Goal: Information Seeking & Learning: Learn about a topic

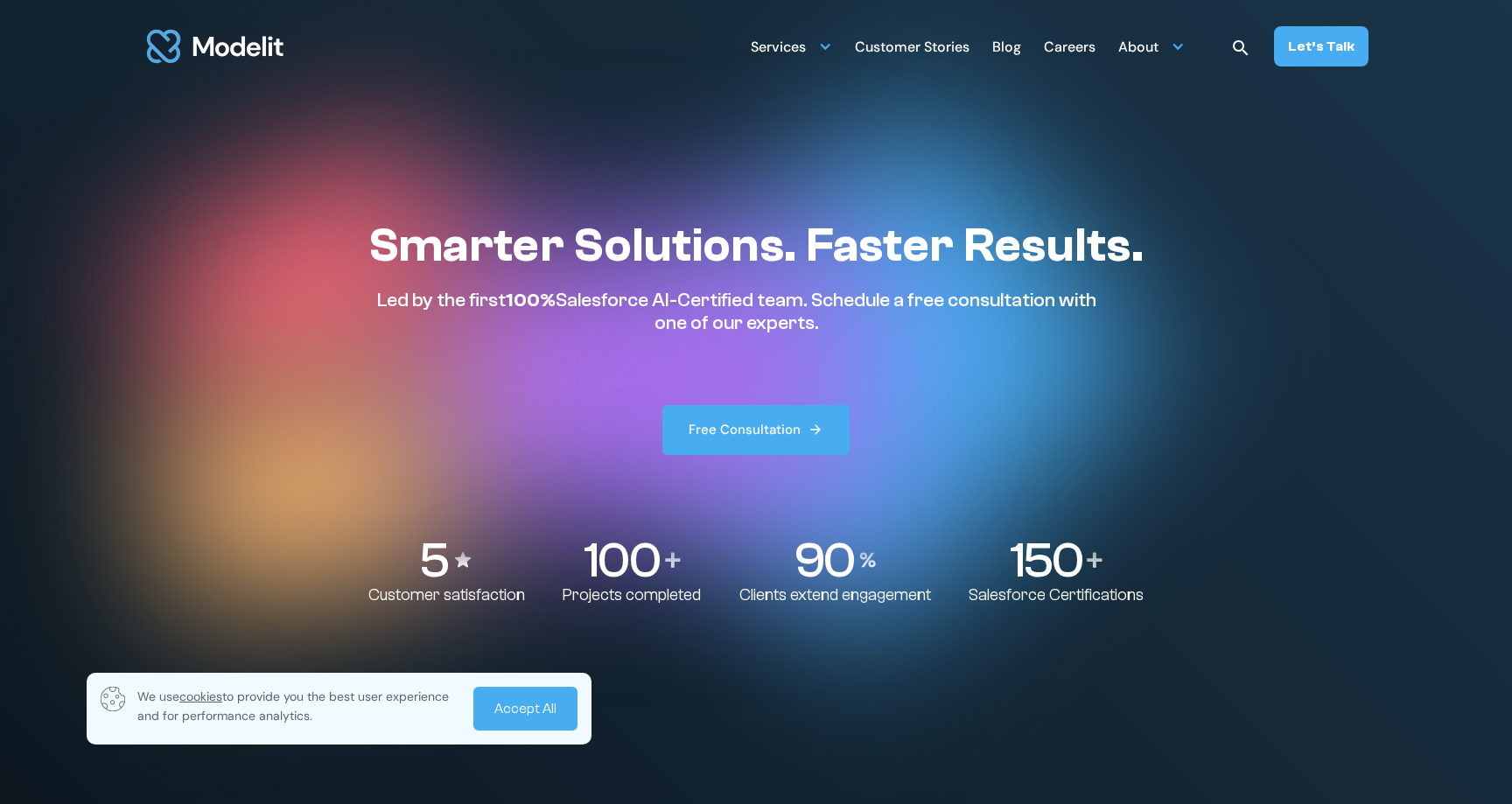
click at [541, 373] on div "Smarter Solutions. Faster Results. Led by the first 100% Salesforce AI-Certifie…" at bounding box center [755, 335] width 775 height 238
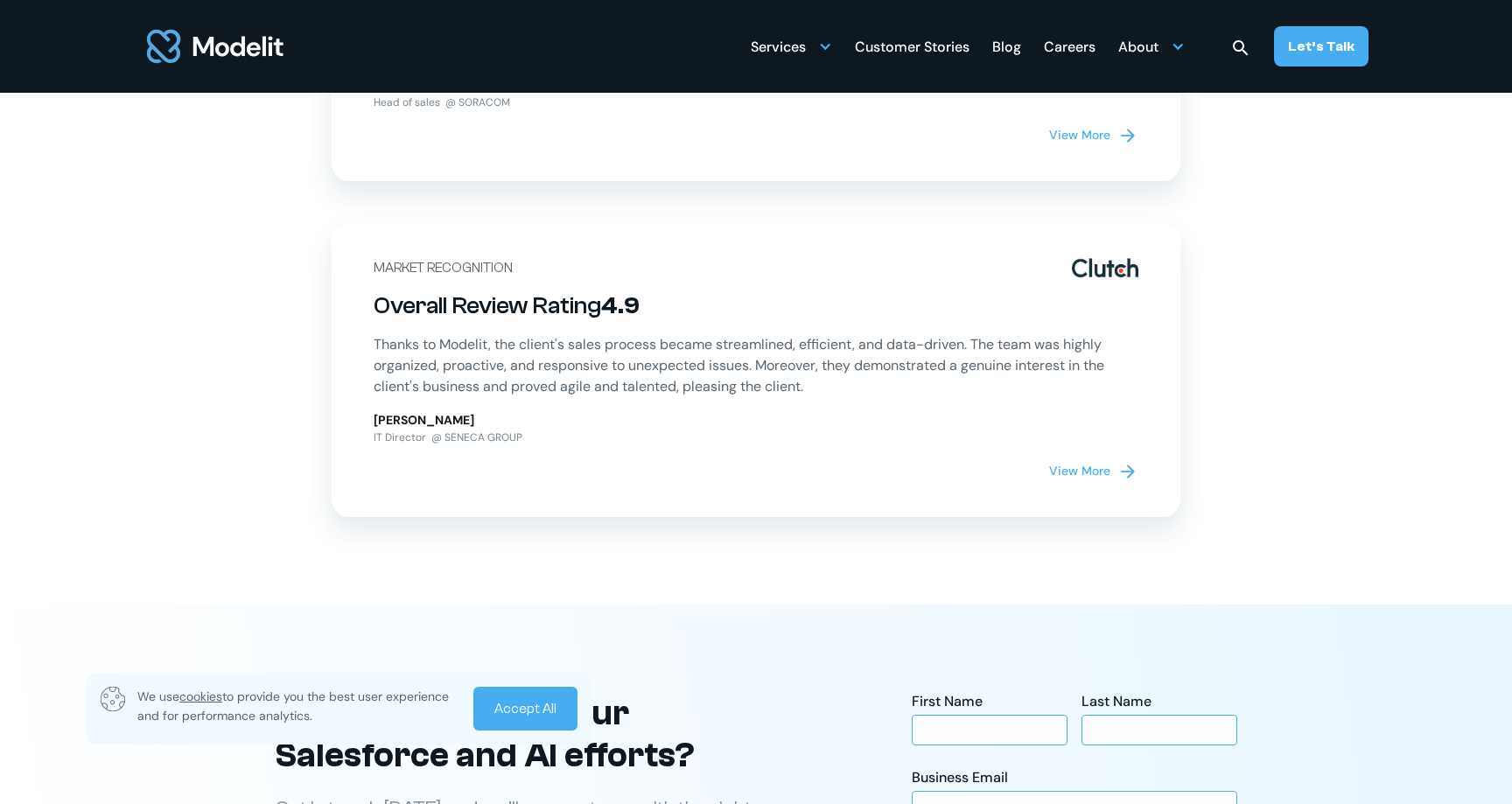
scroll to position [5273, 0]
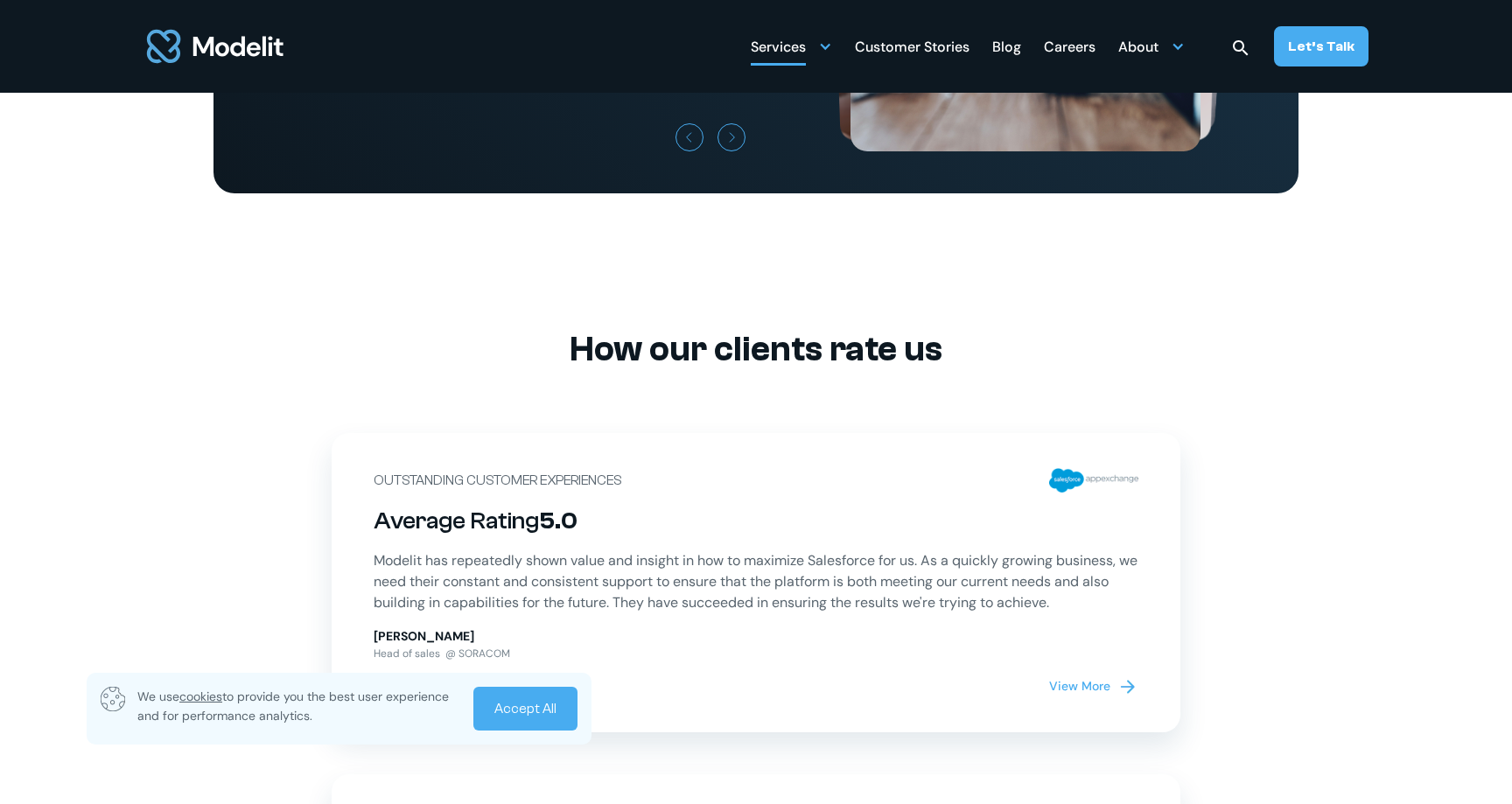
click at [817, 44] on div "Services" at bounding box center [791, 45] width 82 height 34
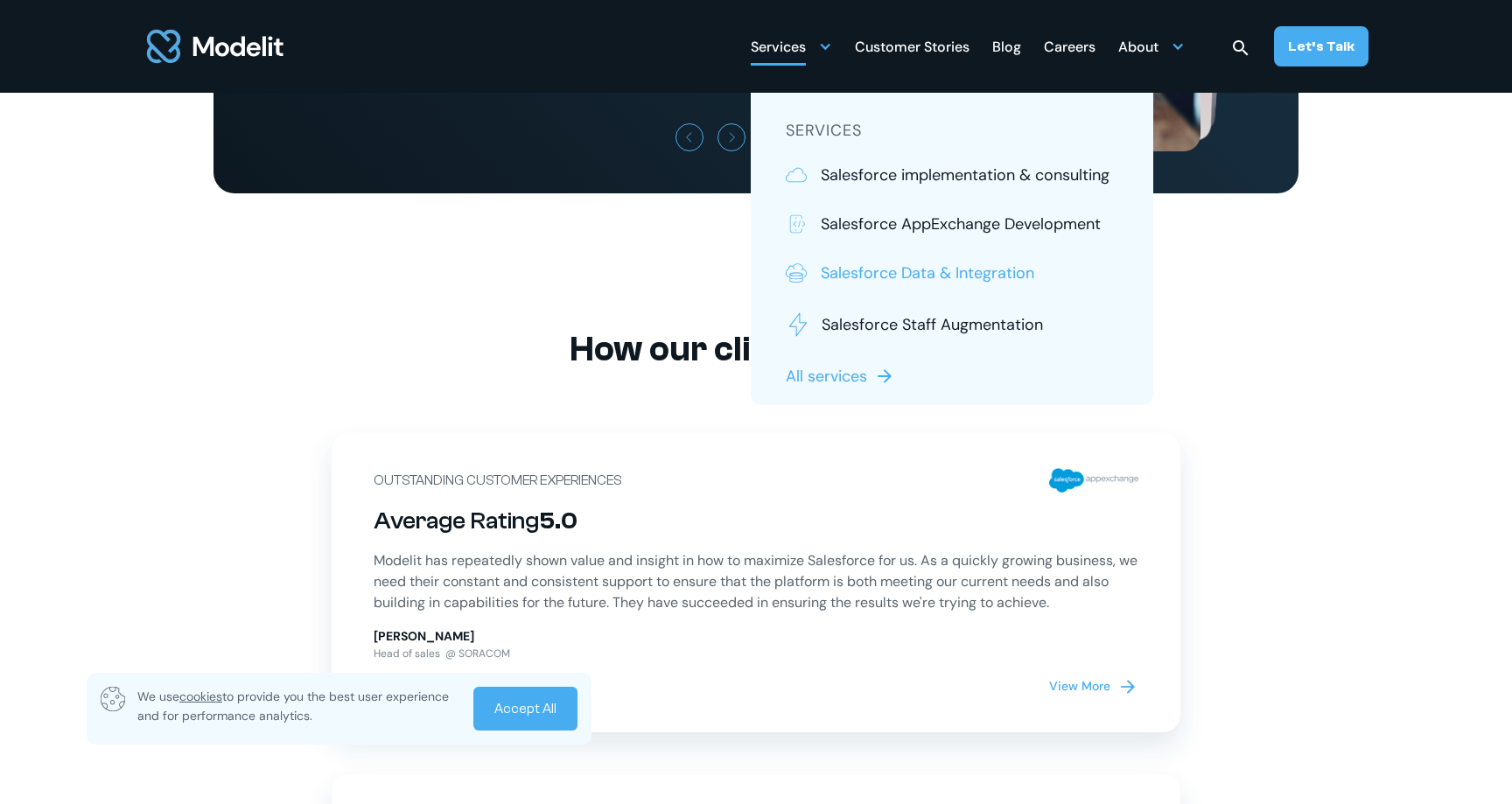
click at [876, 273] on p "Salesforce Data & Integration" at bounding box center [927, 273] width 214 height 23
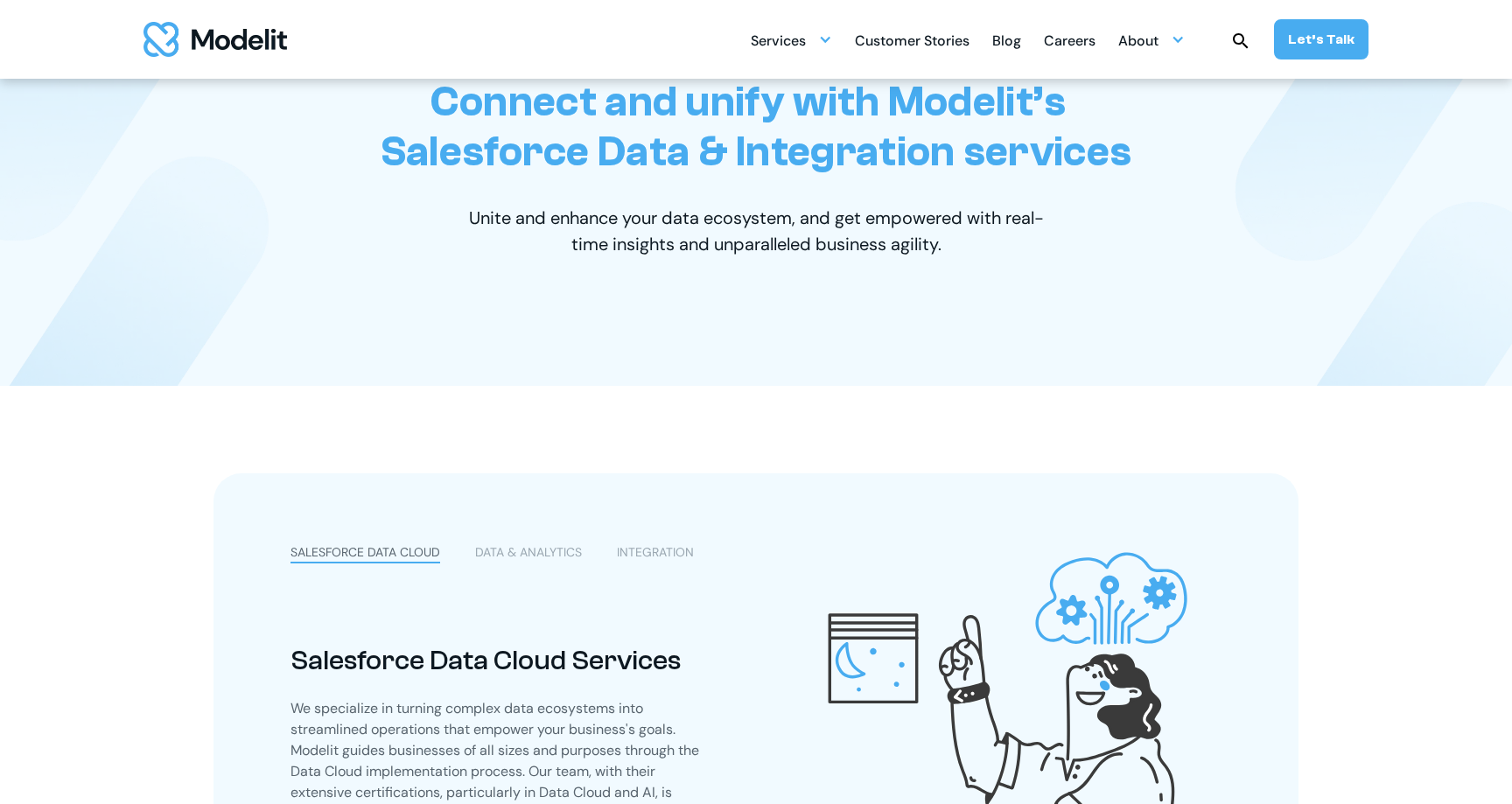
scroll to position [513, 0]
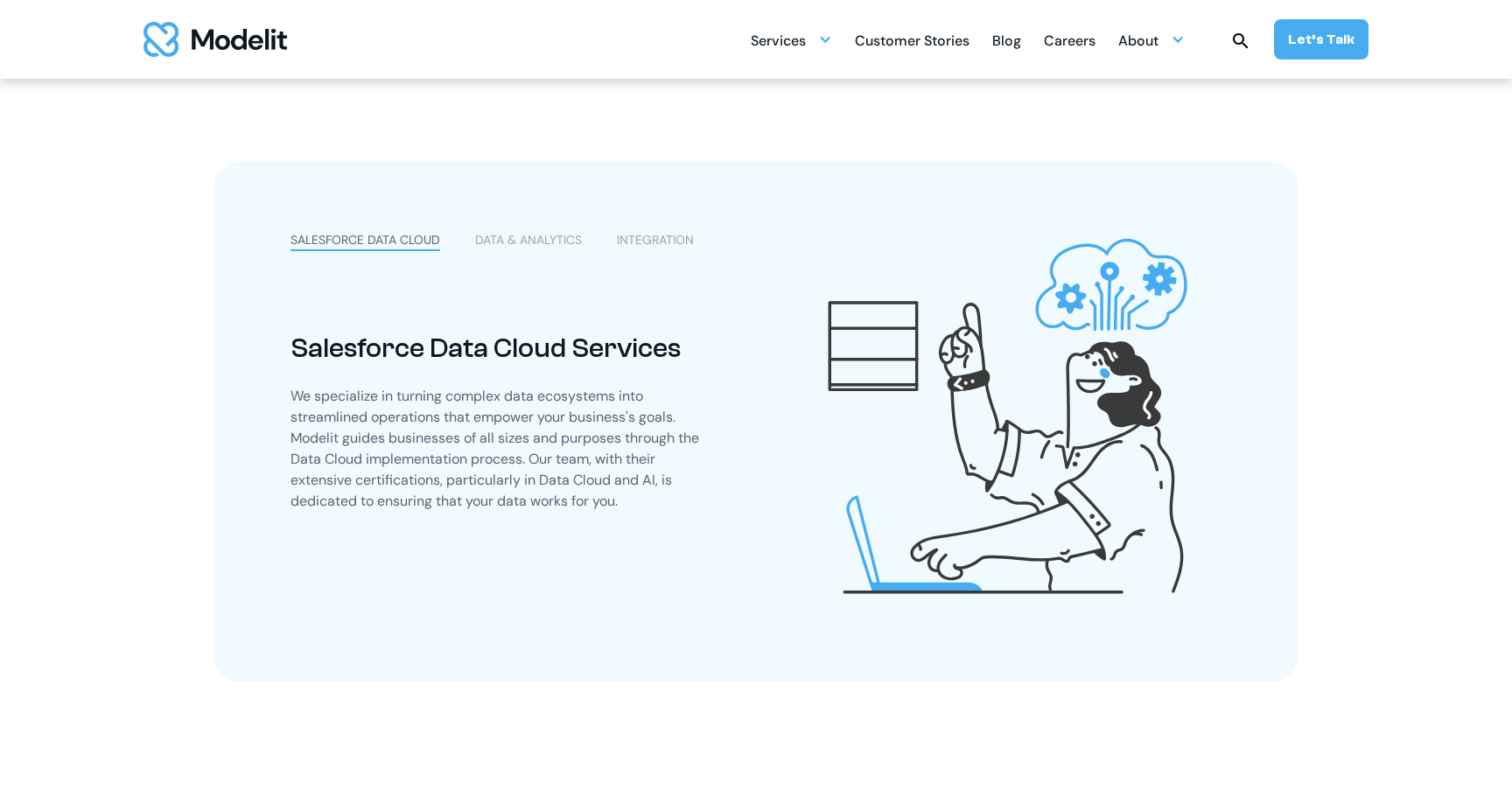
click at [561, 341] on div "Salesforce Data Cloud Services" at bounding box center [502, 348] width 422 height 33
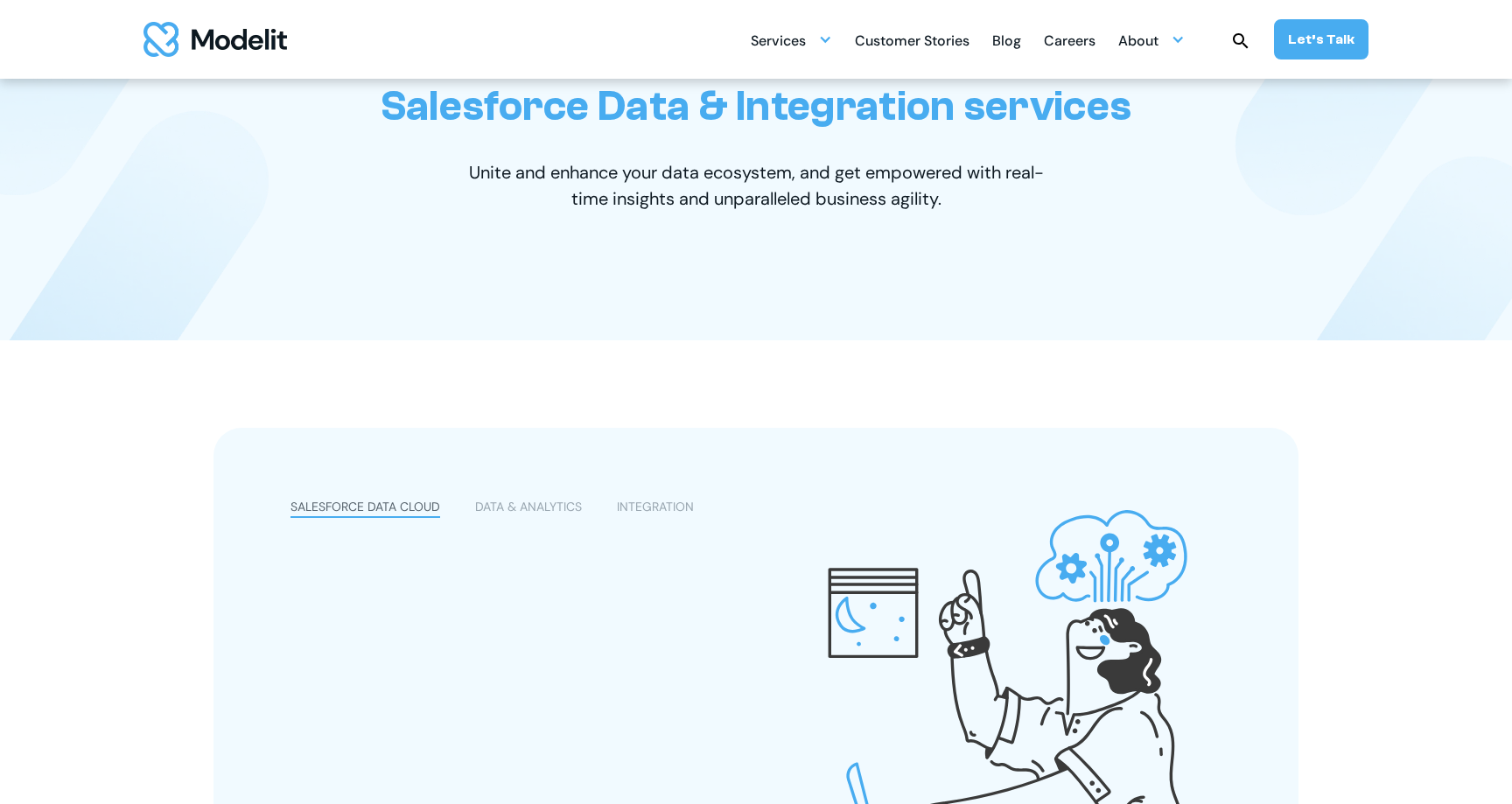
scroll to position [9, 0]
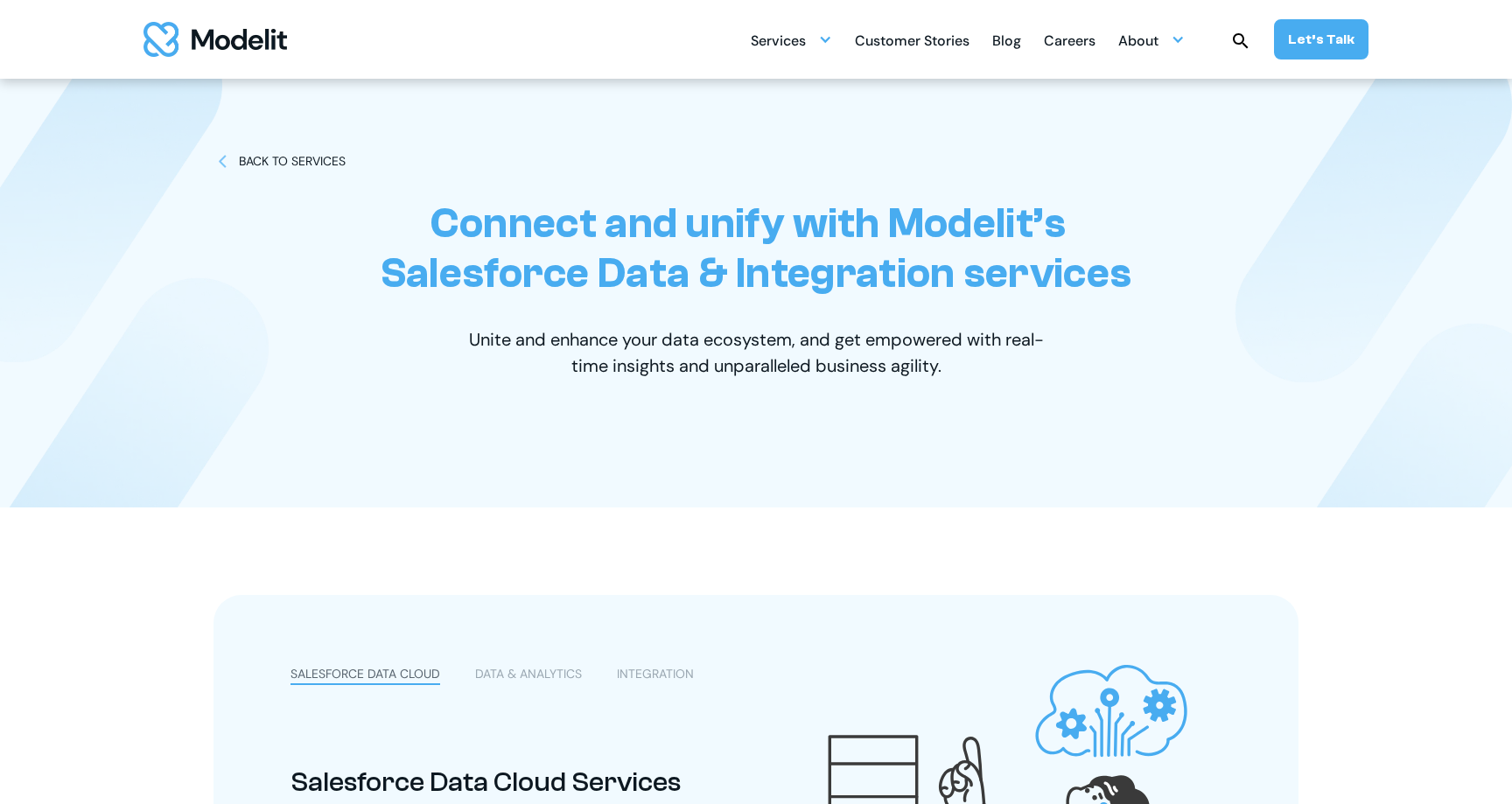
click at [544, 674] on div "DATA & ANALYTICS" at bounding box center [528, 675] width 106 height 18
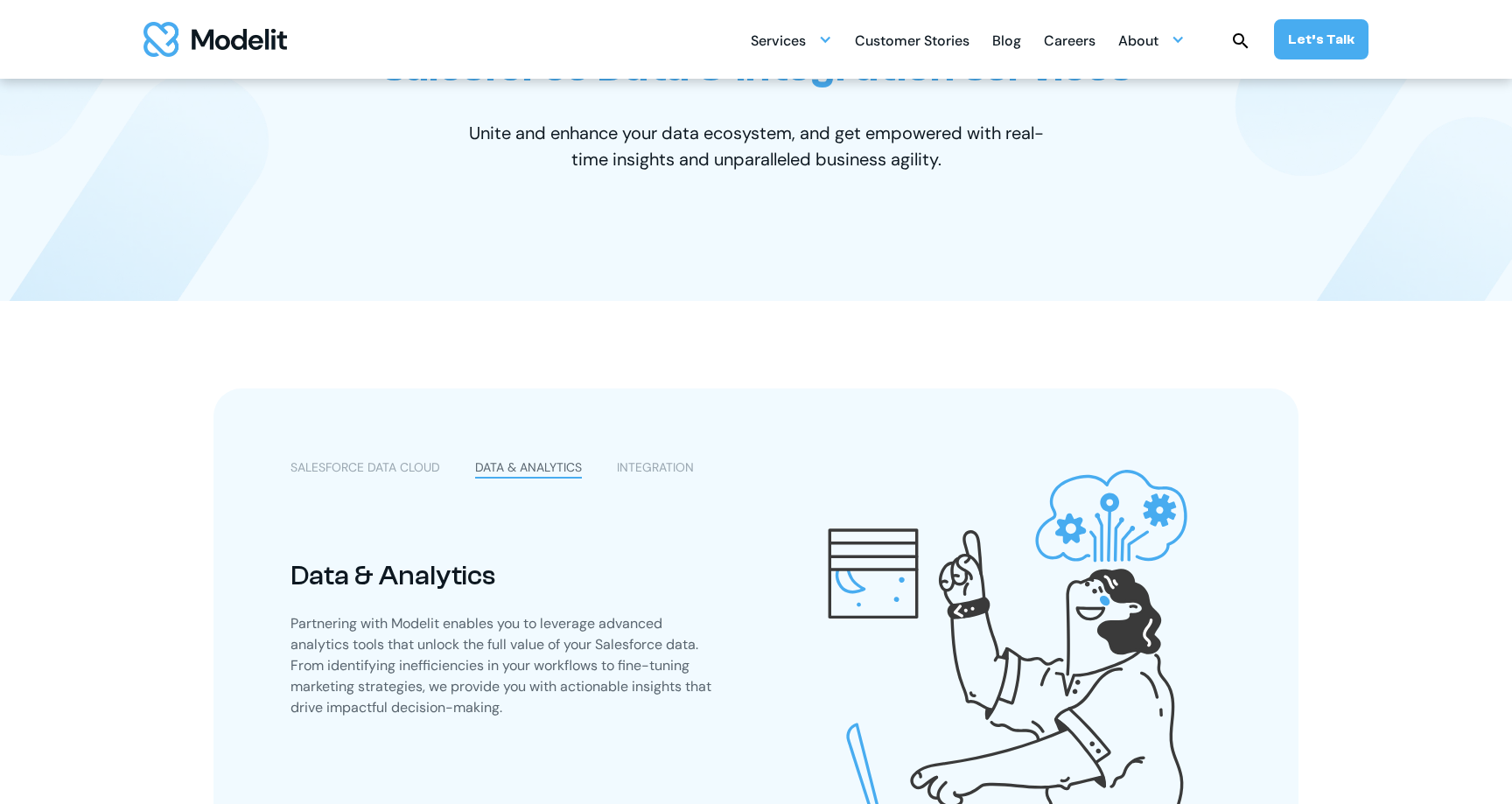
scroll to position [220, 0]
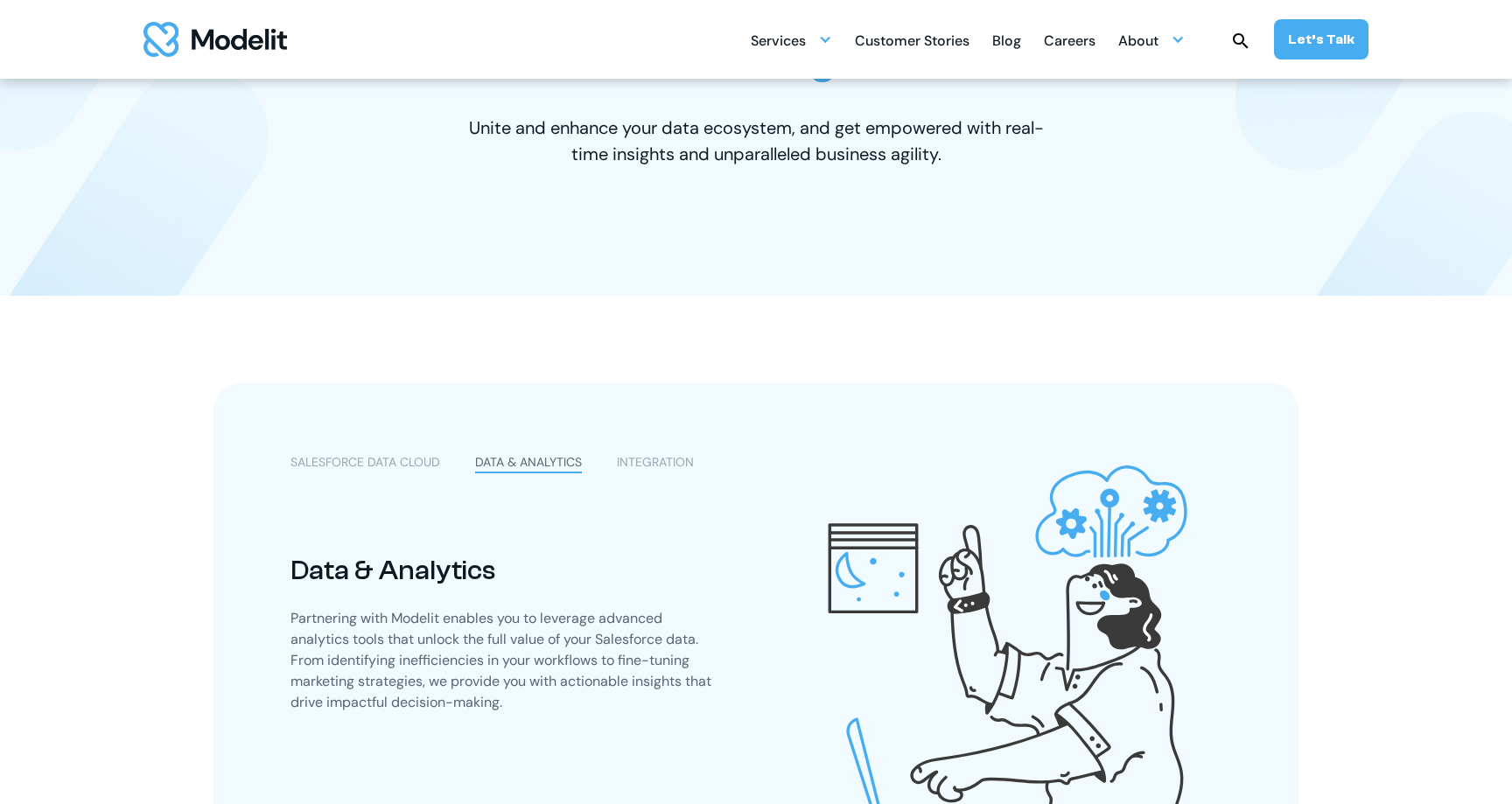
click at [643, 469] on div "INTEGRATION" at bounding box center [655, 463] width 77 height 18
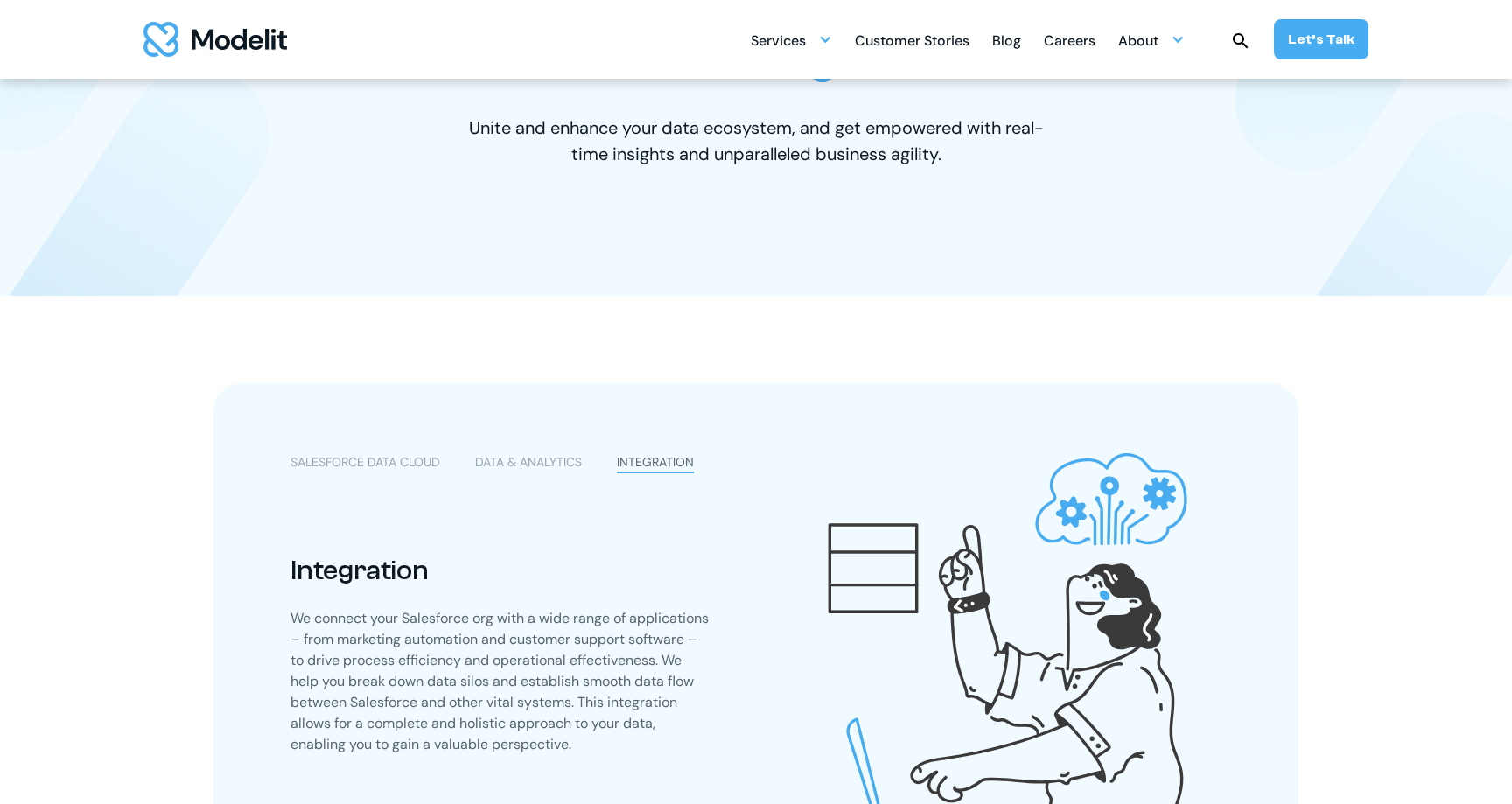
click at [384, 461] on div "SALESFORCE DATA CLOUD" at bounding box center [365, 463] width 150 height 18
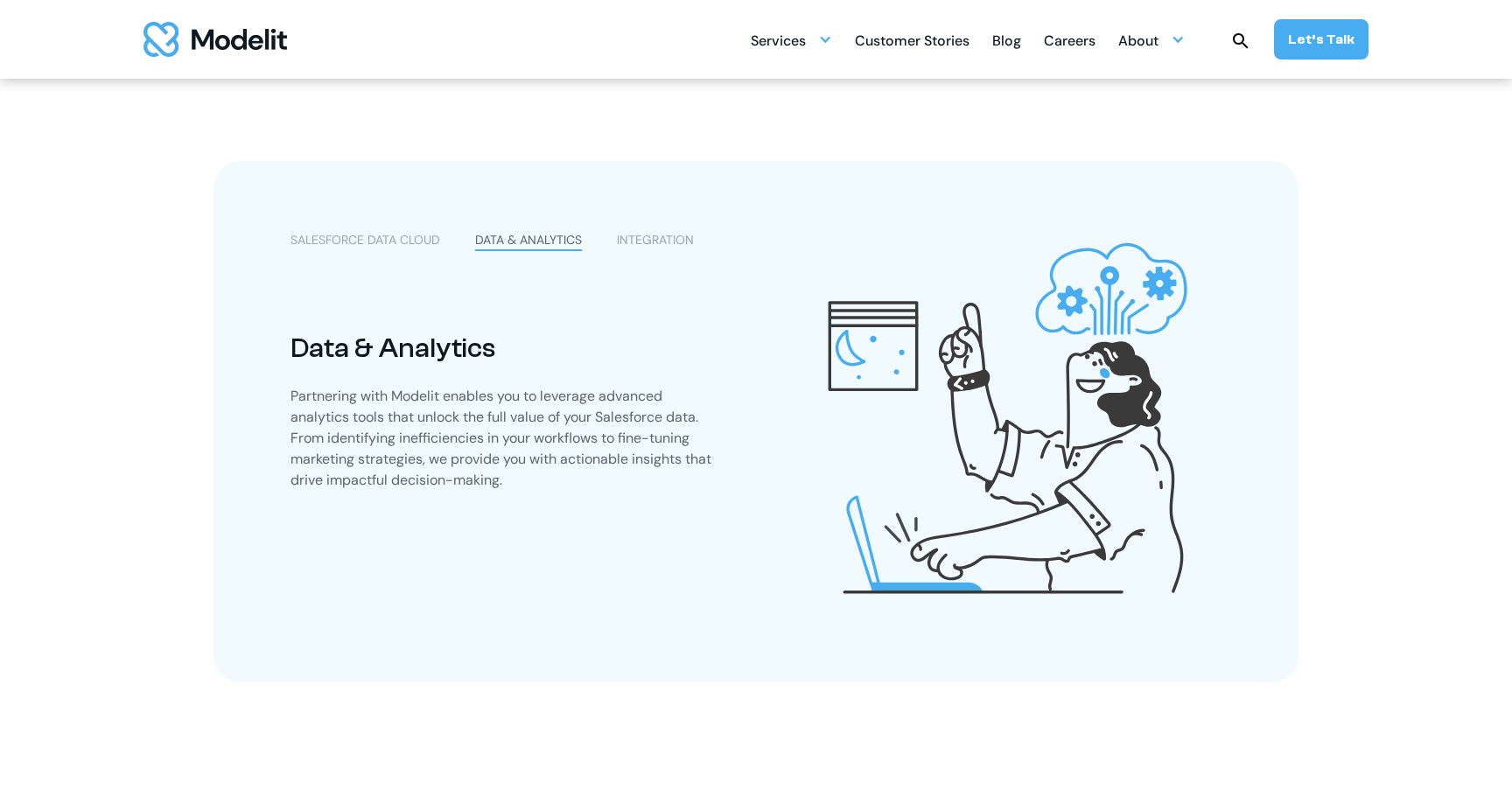
scroll to position [836, 0]
